Goal: Information Seeking & Learning: Find specific page/section

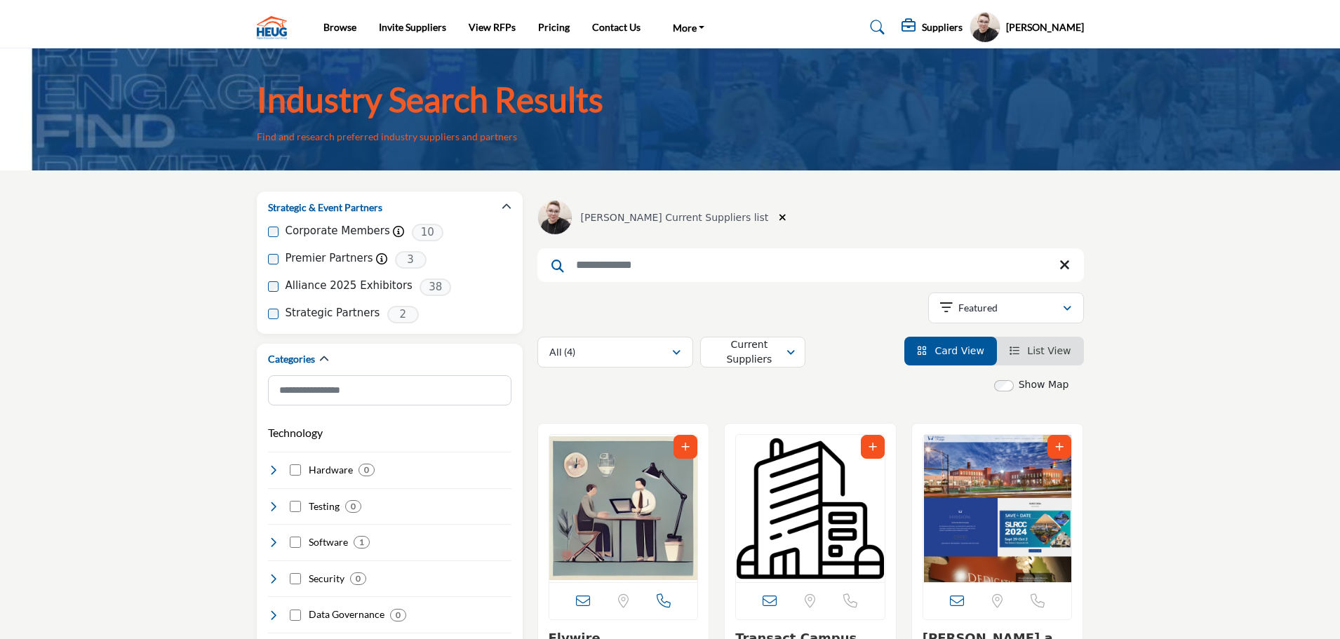
click at [749, 264] on input "Search Keyword" at bounding box center [810, 265] width 547 height 34
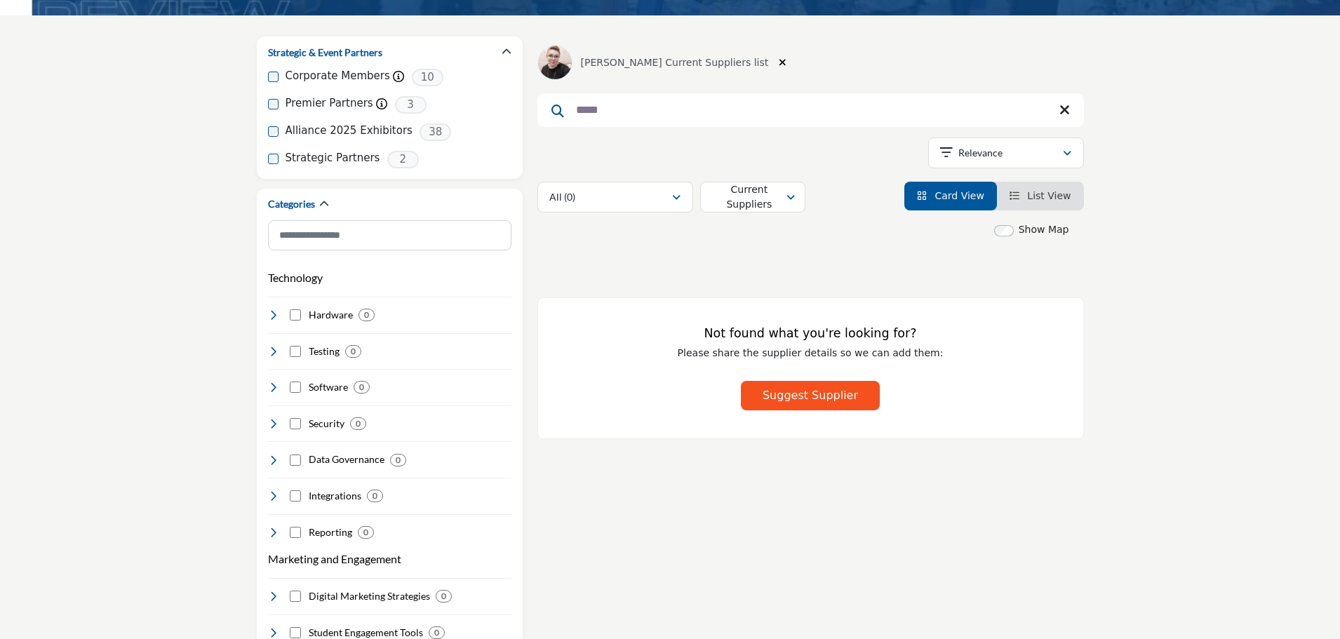
scroll to position [70, 0]
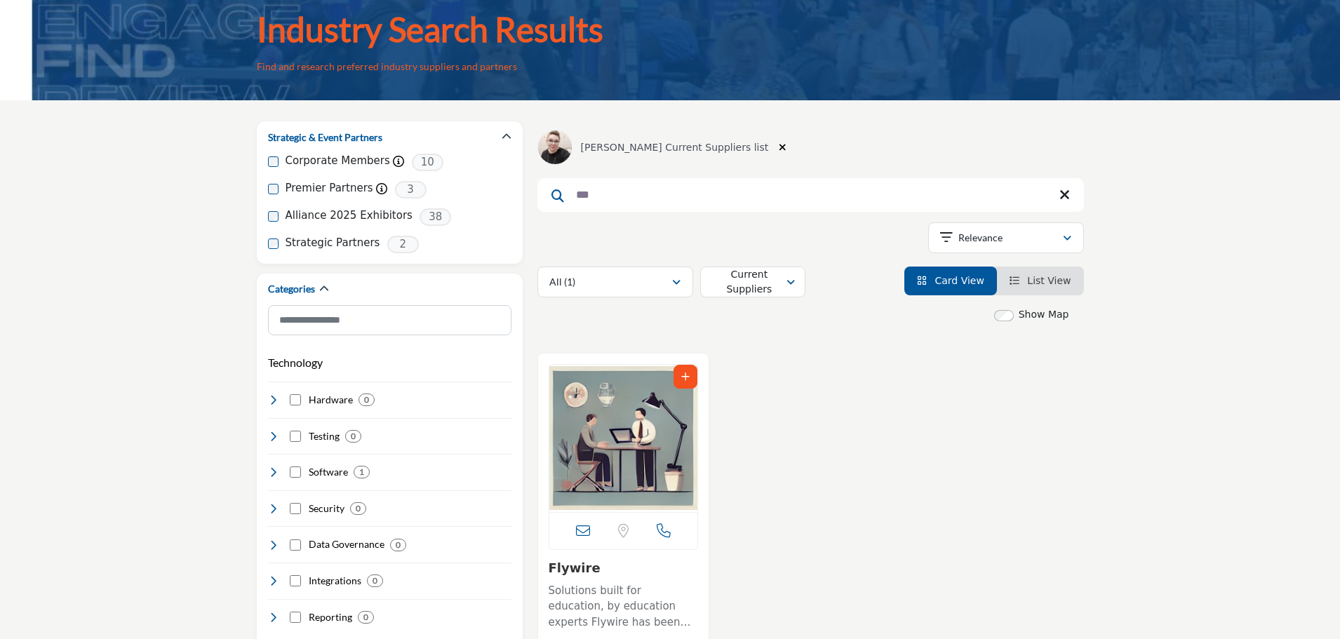
type input "***"
click at [781, 291] on div "Current Suppliers" at bounding box center [749, 282] width 75 height 17
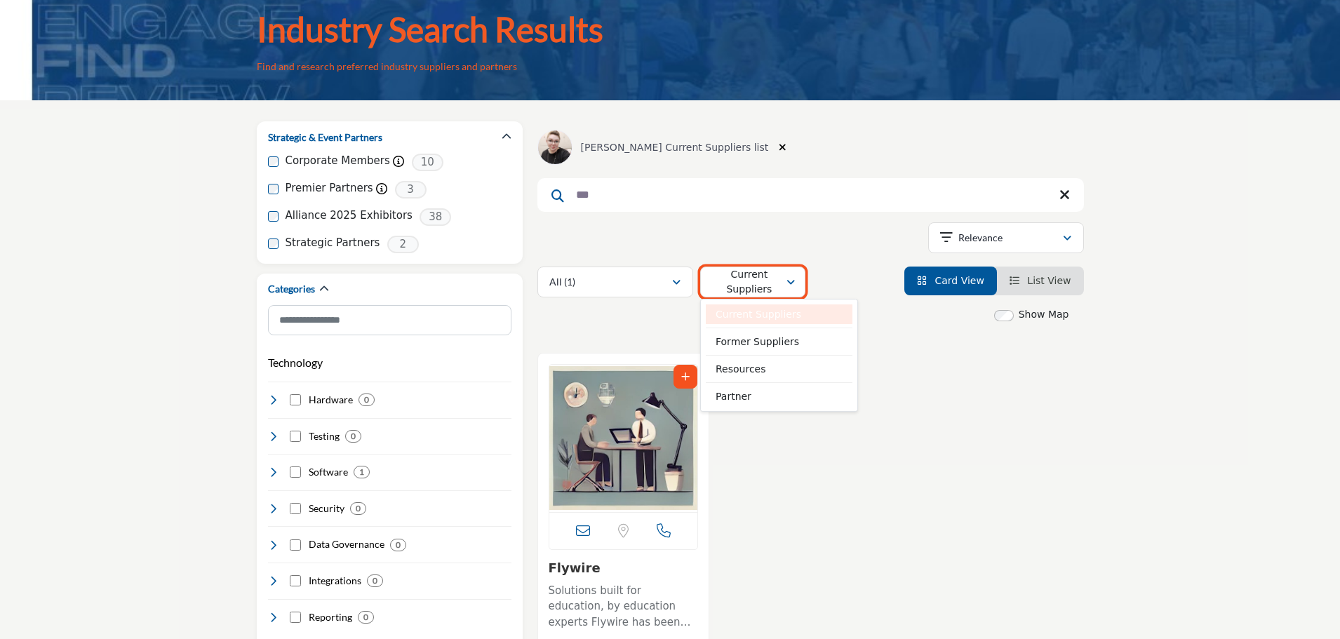
click at [781, 291] on div "Current Suppliers" at bounding box center [749, 282] width 75 height 17
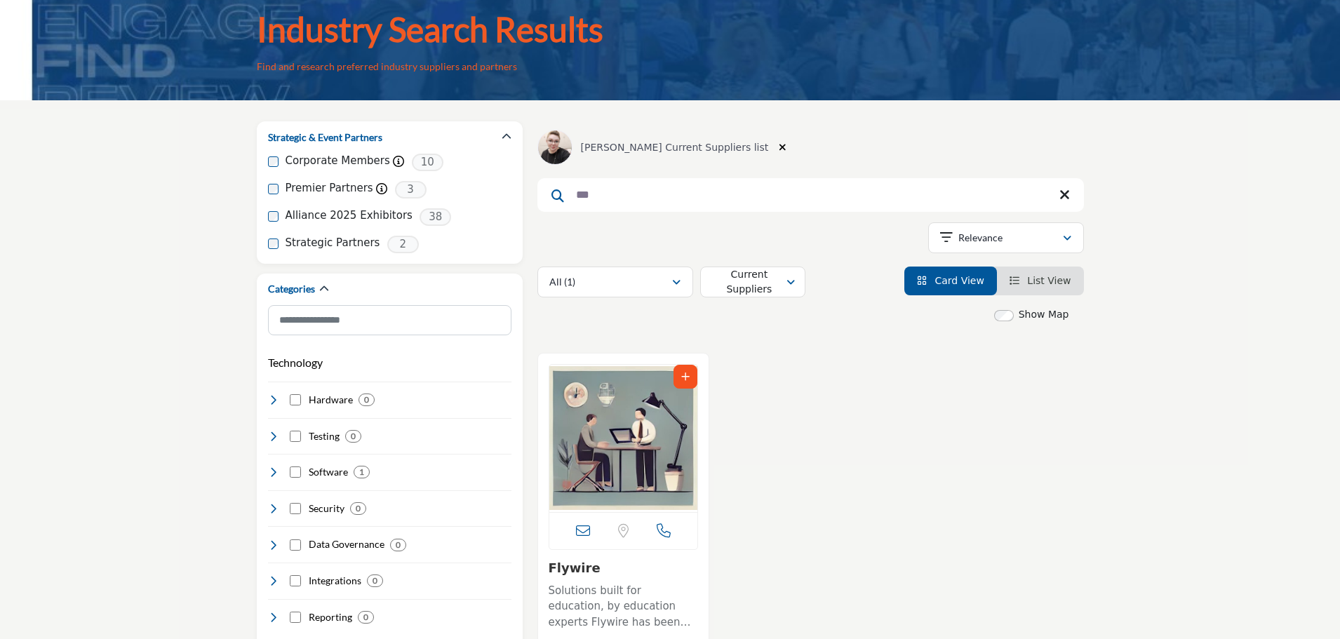
click at [726, 284] on div "Current Suppliers" at bounding box center [749, 282] width 75 height 17
click at [820, 479] on div "Alliance 2025 Exhibitor Location is currently unavailable for this contact. 6" at bounding box center [810, 559] width 561 height 413
click at [779, 151] on icon "button" at bounding box center [783, 147] width 8 height 10
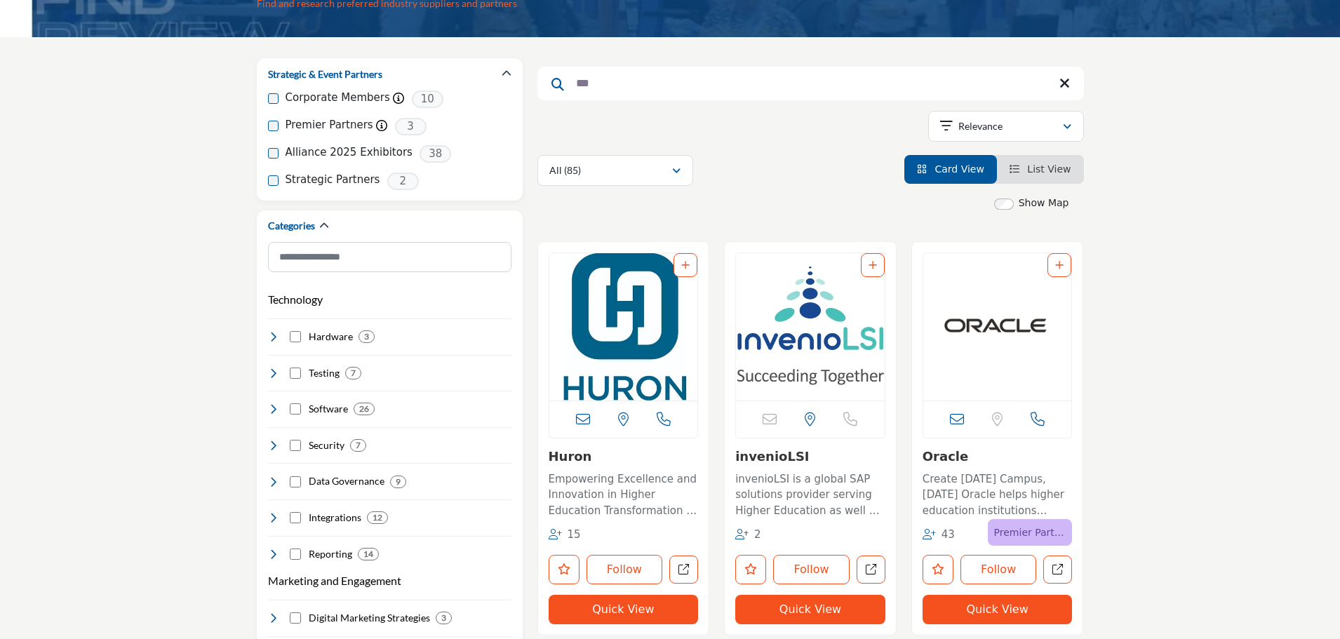
scroll to position [140, 0]
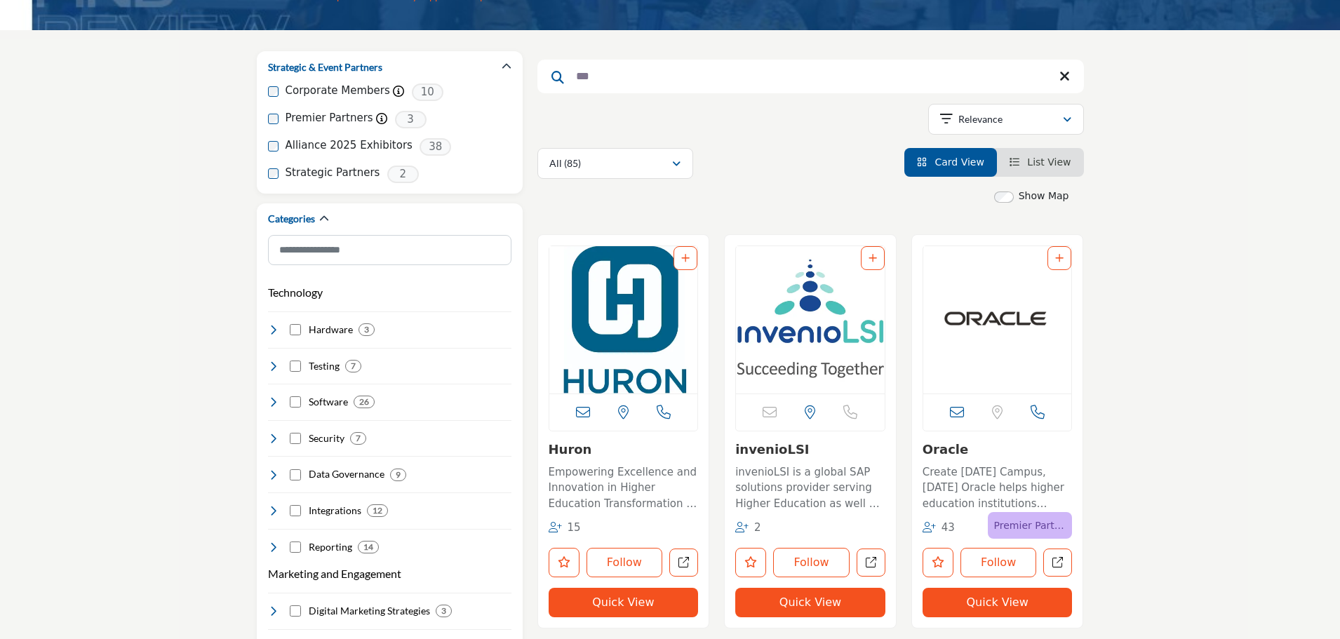
click at [683, 257] on icon "Add To List" at bounding box center [685, 258] width 8 height 10
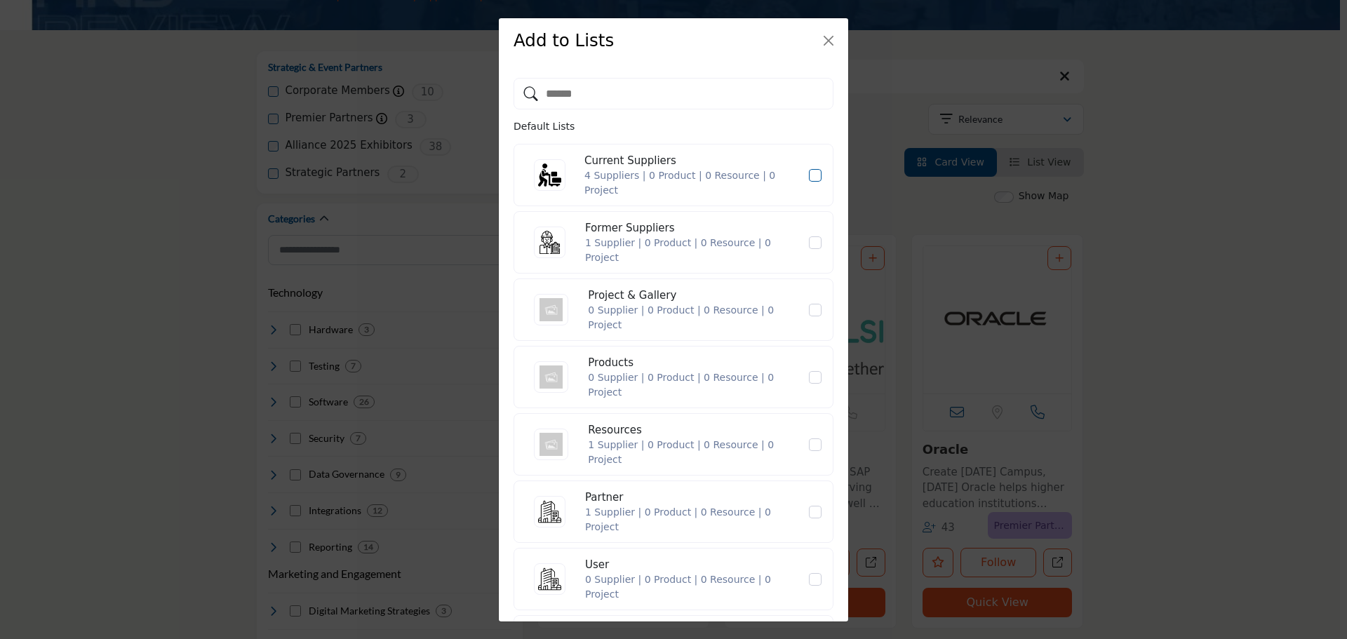
click at [809, 177] on span "Current Suppliers" at bounding box center [815, 175] width 13 height 13
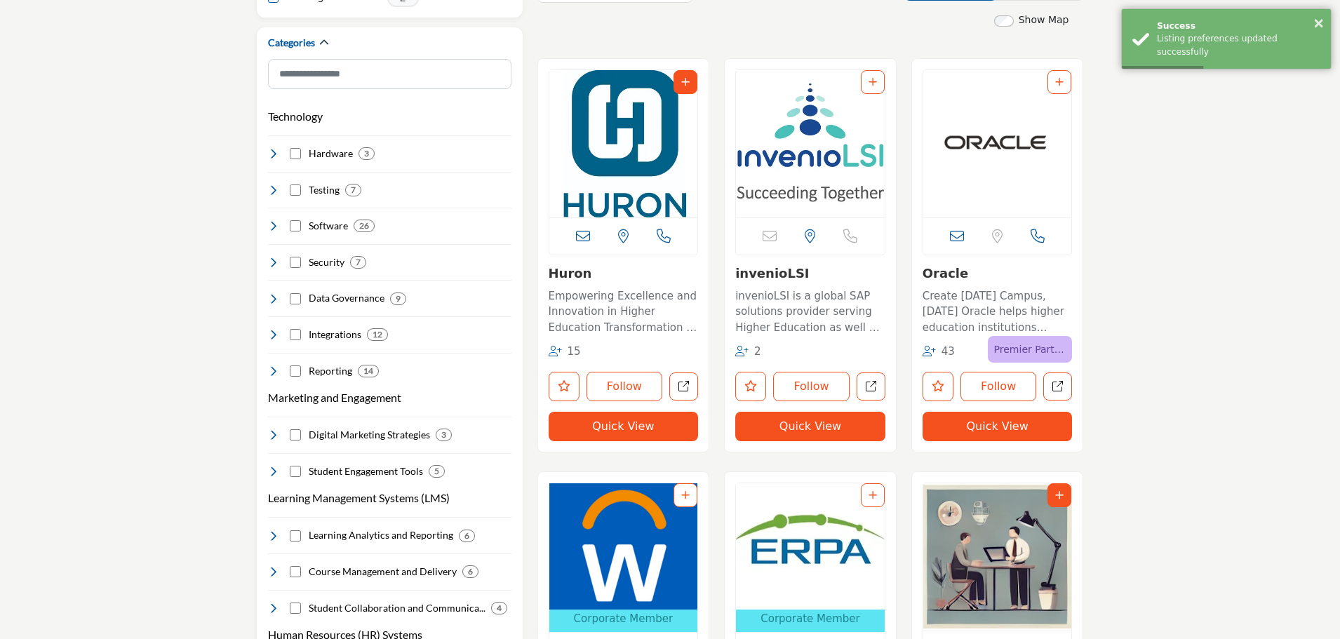
scroll to position [351, 0]
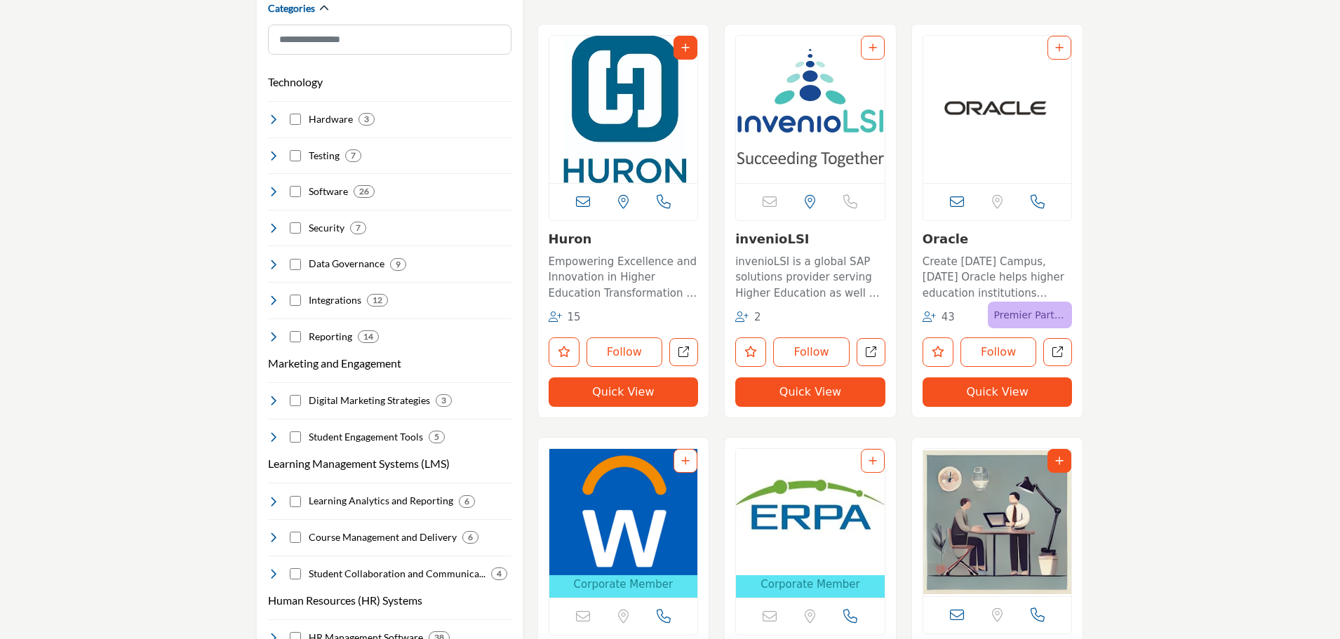
click at [1059, 51] on icon "Add To List" at bounding box center [1059, 48] width 8 height 10
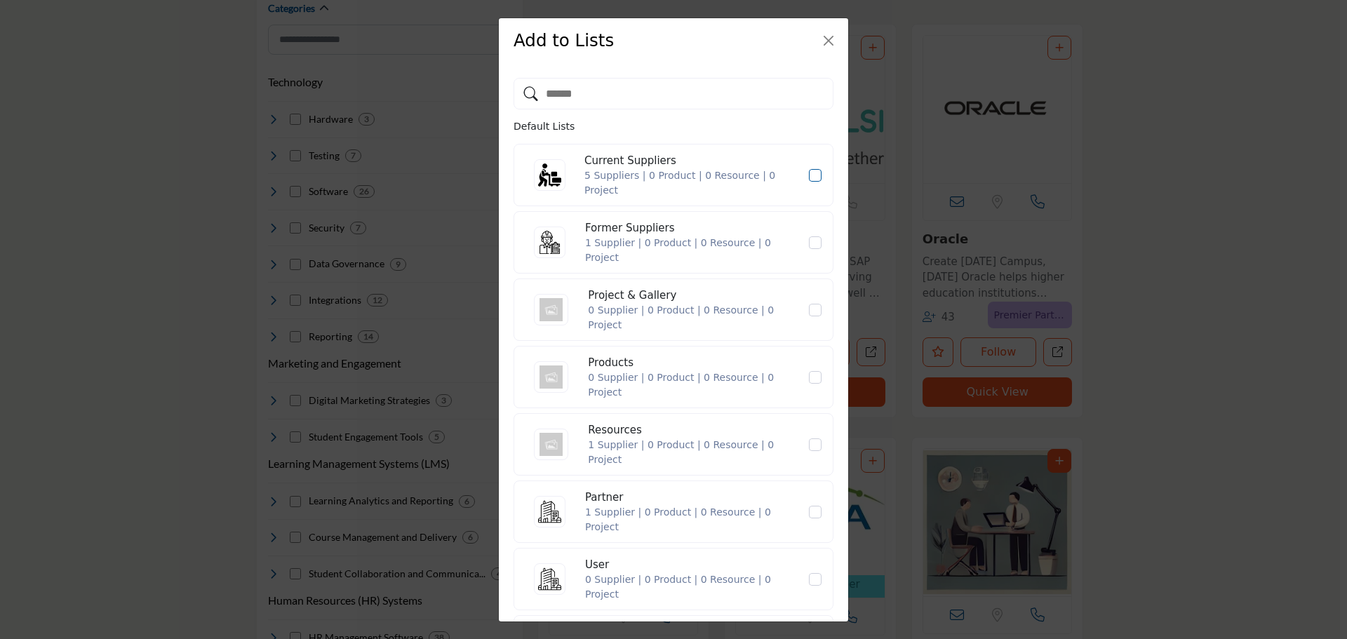
click at [811, 175] on icon "Current Suppliers" at bounding box center [815, 175] width 8 height 7
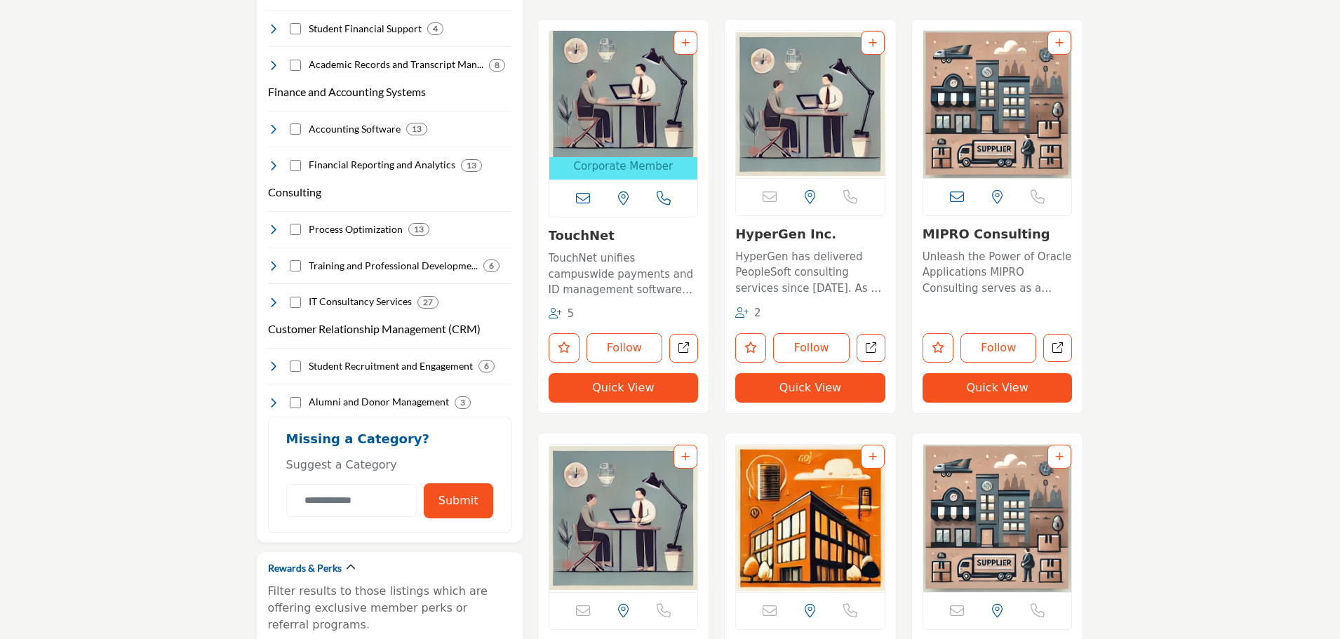
scroll to position [1193, 0]
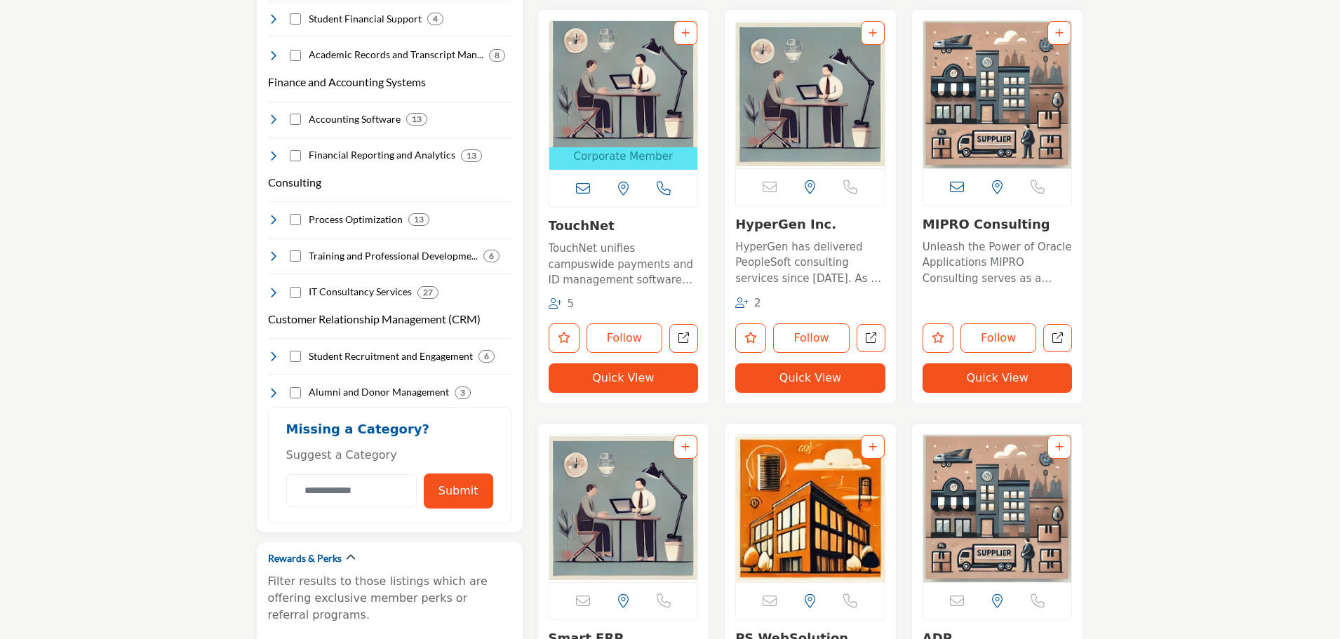
click at [685, 38] on link "Add To List" at bounding box center [685, 32] width 8 height 11
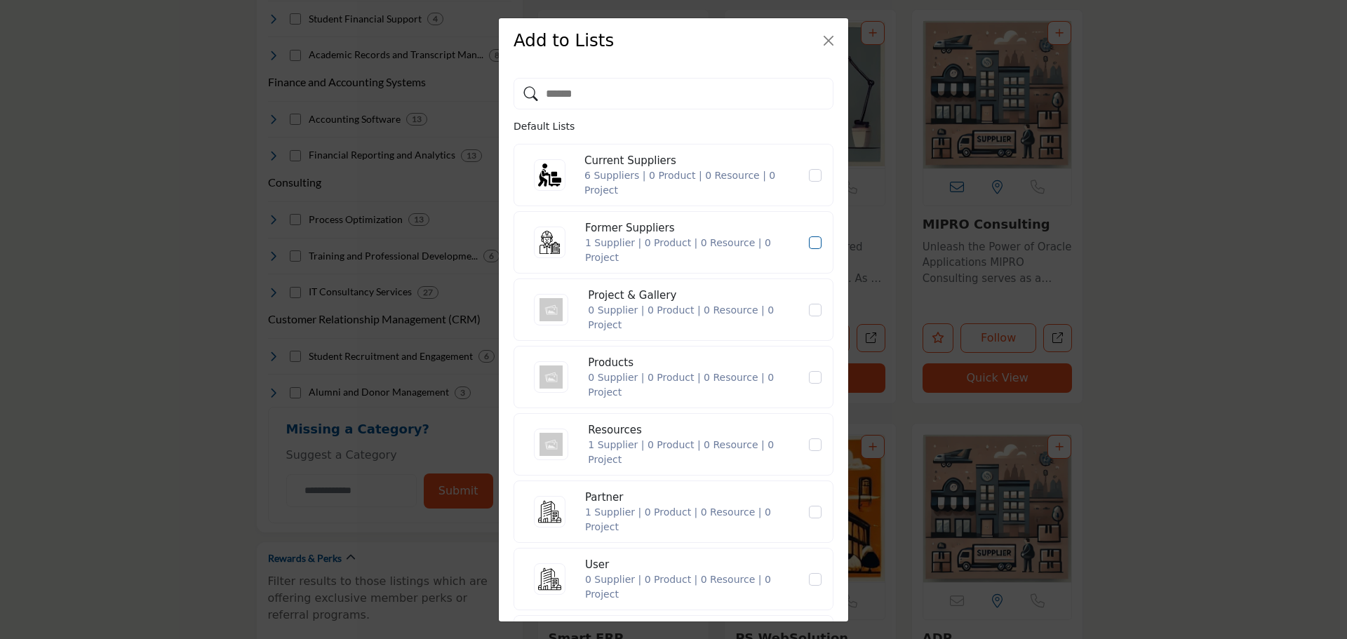
click at [811, 245] on icon "Former Suppliers" at bounding box center [815, 242] width 8 height 7
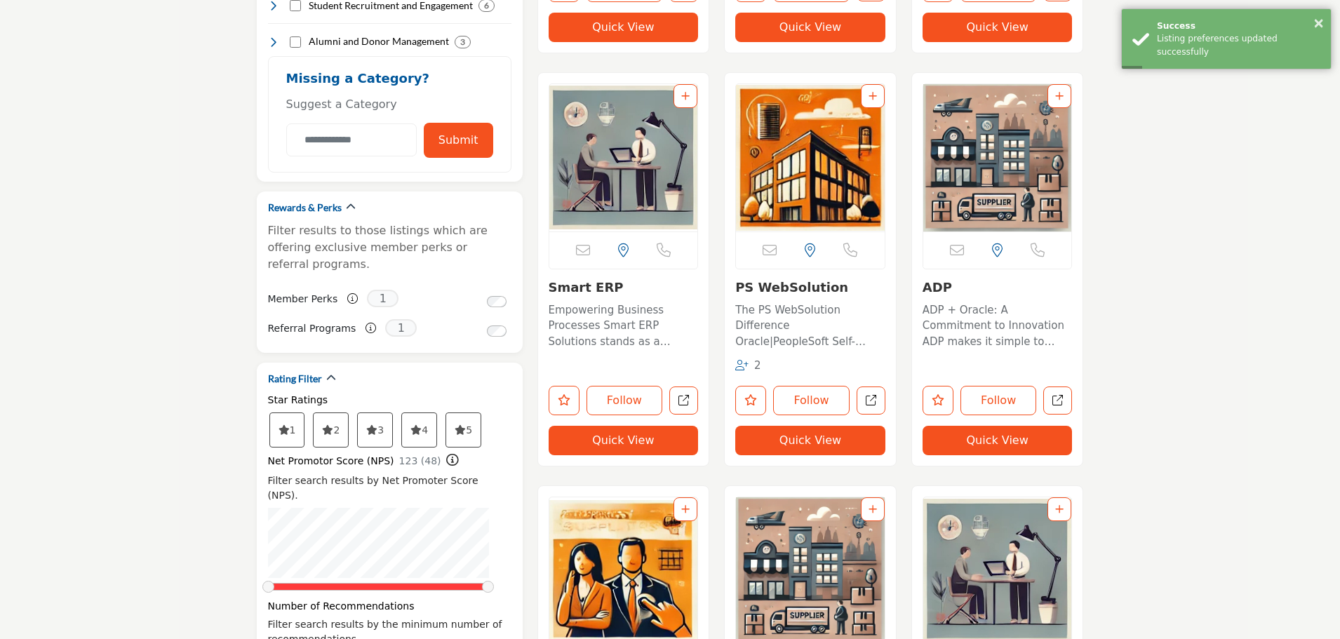
scroll to position [1614, 0]
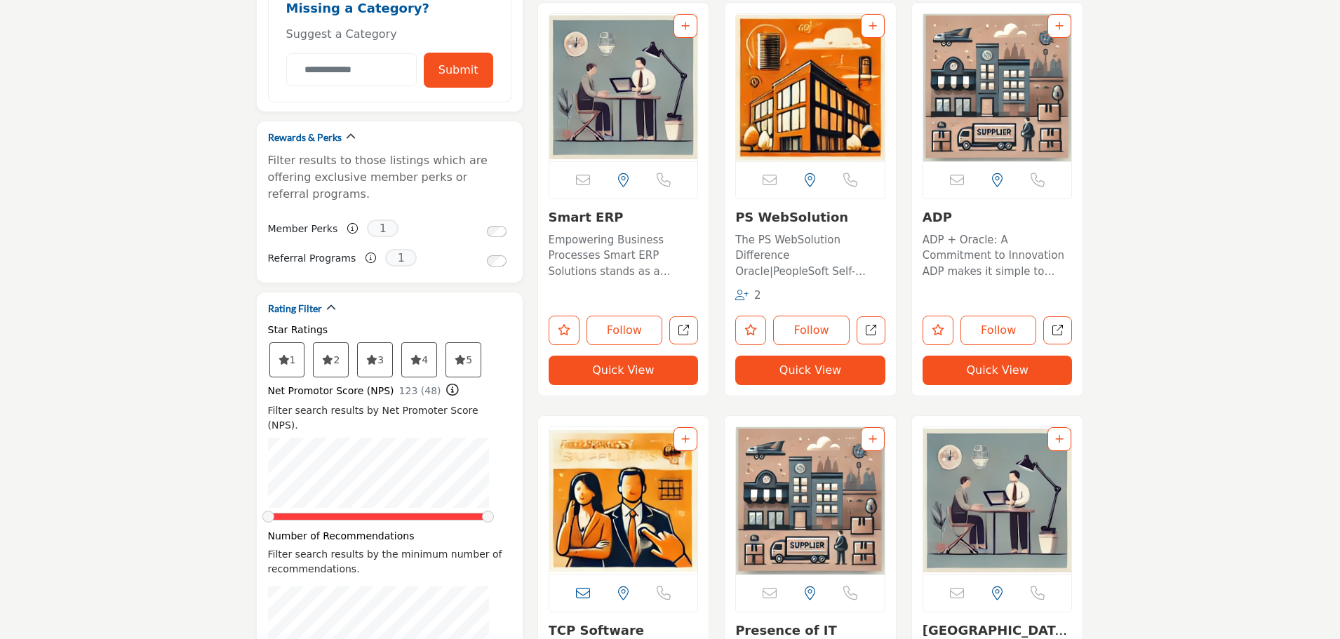
click at [1054, 29] on div at bounding box center [1060, 26] width 24 height 24
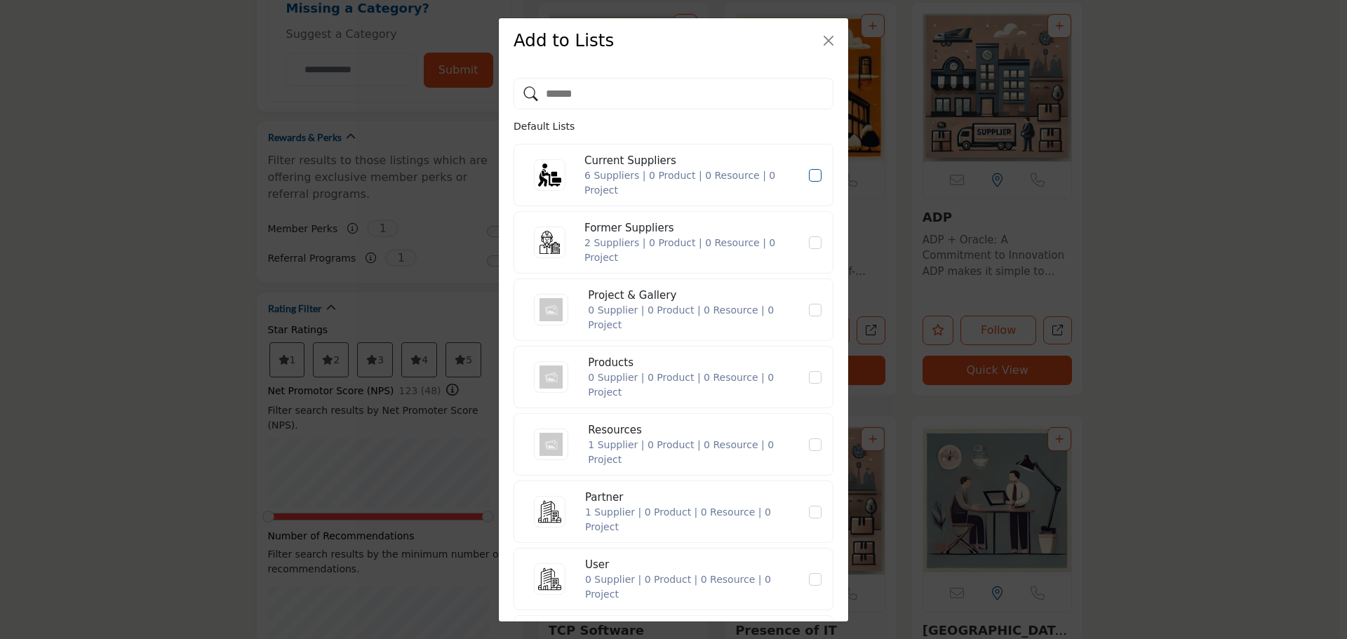
click at [808, 178] on label "Current Suppliers" at bounding box center [815, 175] width 15 height 13
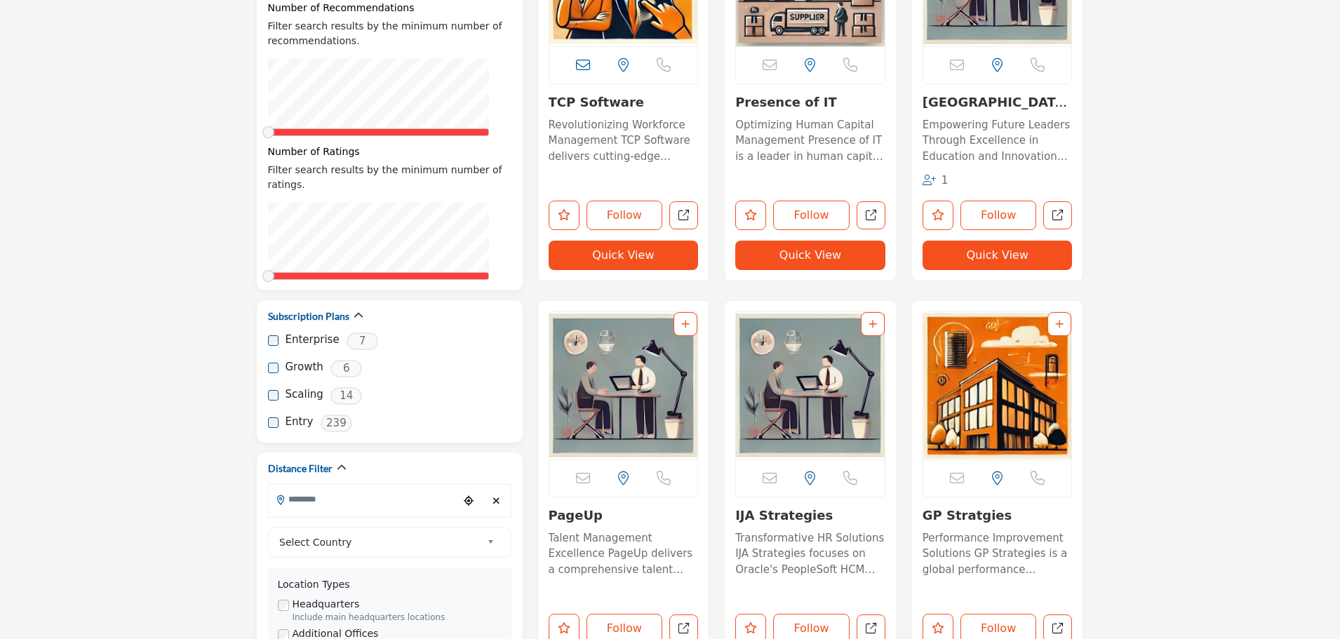
scroll to position [2175, 0]
